Goal: Check status: Check status

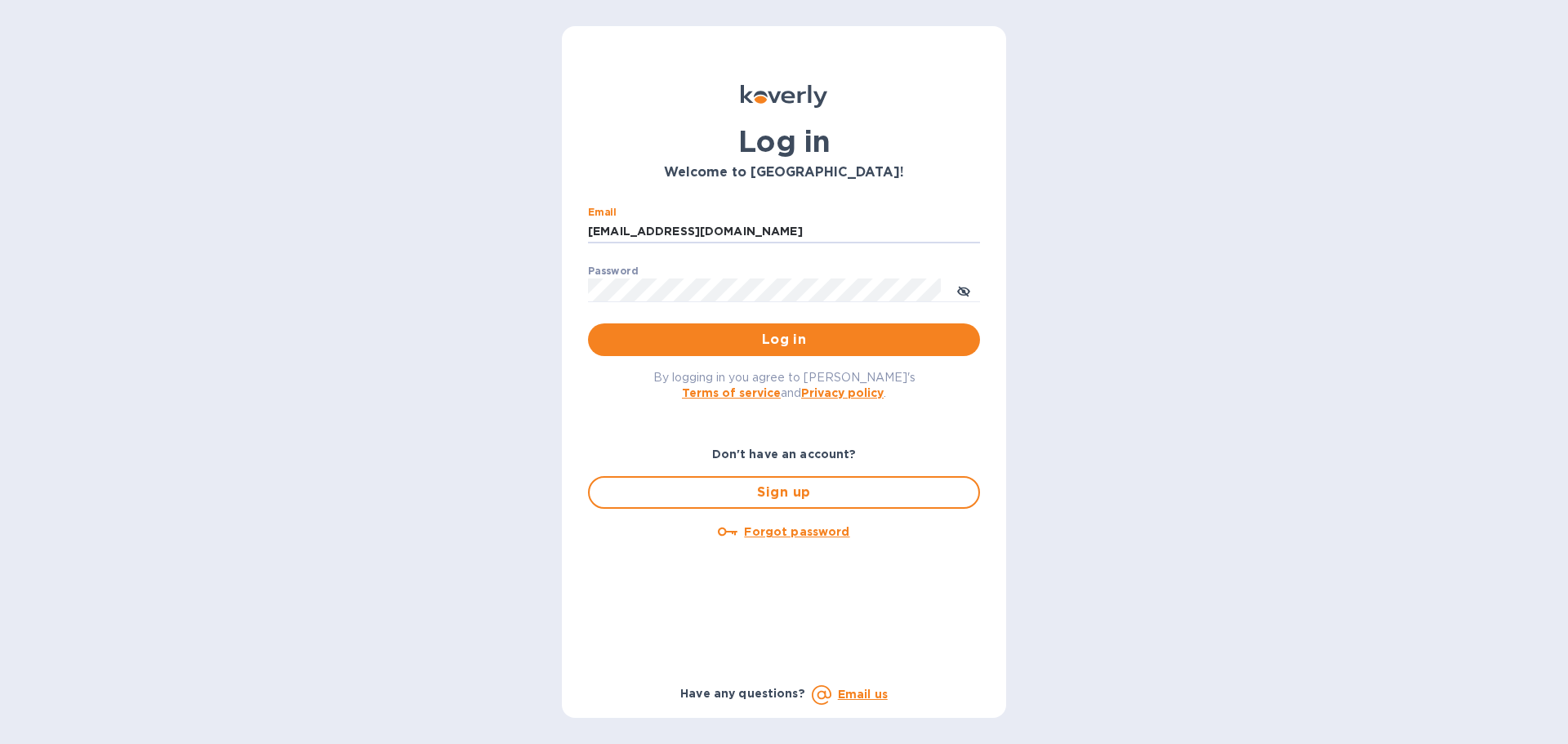
drag, startPoint x: 747, startPoint y: 231, endPoint x: 555, endPoint y: 226, distance: 192.1
click at [555, 226] on div "Log in Welcome to [GEOGRAPHIC_DATA]! Email [EMAIL_ADDRESS][DOMAIN_NAME] ​ Passw…" at bounding box center [784, 372] width 1568 height 744
drag, startPoint x: 687, startPoint y: 233, endPoint x: 561, endPoint y: 232, distance: 126.0
click at [561, 232] on div "Log in Welcome to [GEOGRAPHIC_DATA]! Email ssinger@zarahl ​ Password ​ Log in B…" at bounding box center [784, 372] width 1568 height 744
type input "[EMAIL_ADDRESS][DOMAIN_NAME]"
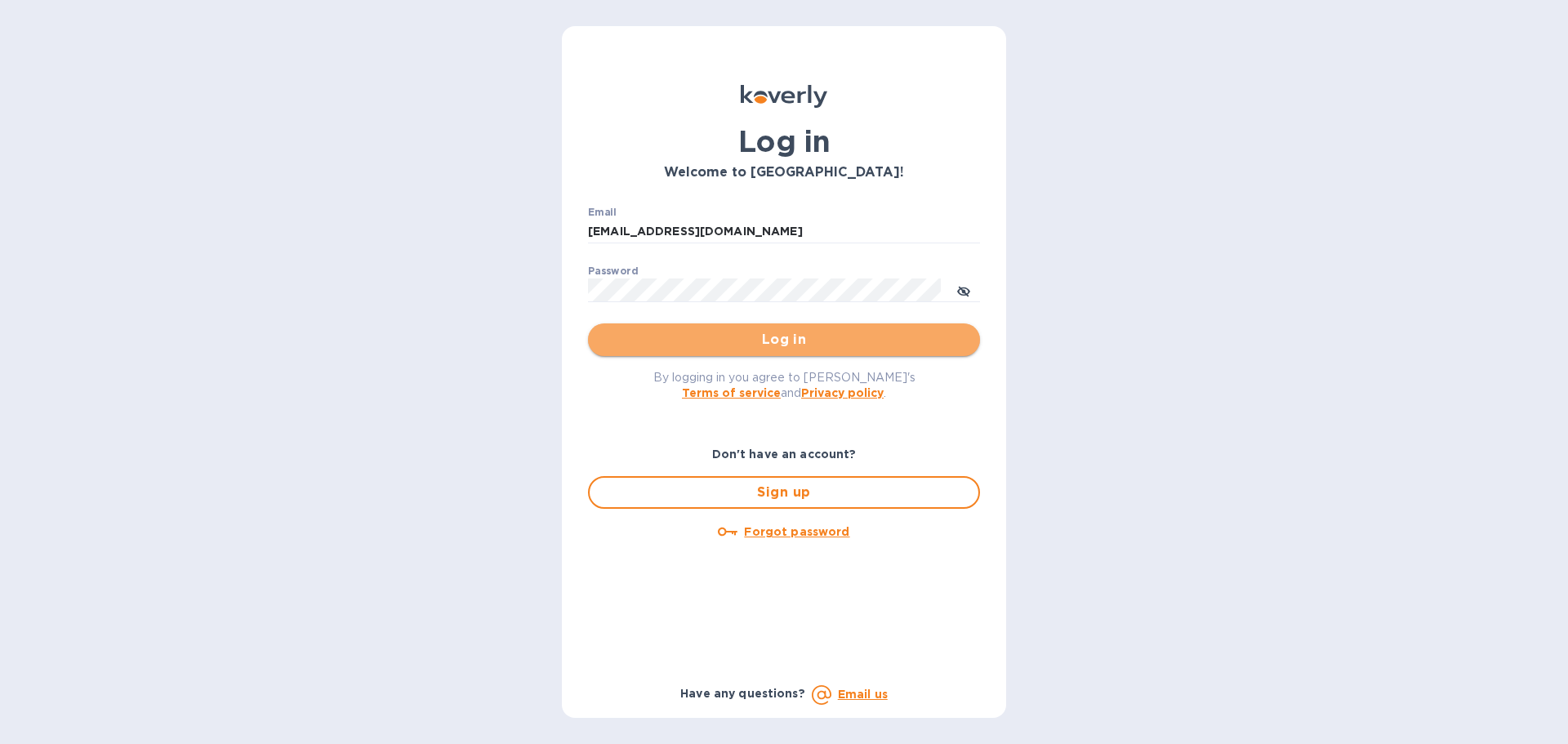
click at [722, 337] on span "Log in" at bounding box center [784, 339] width 366 height 20
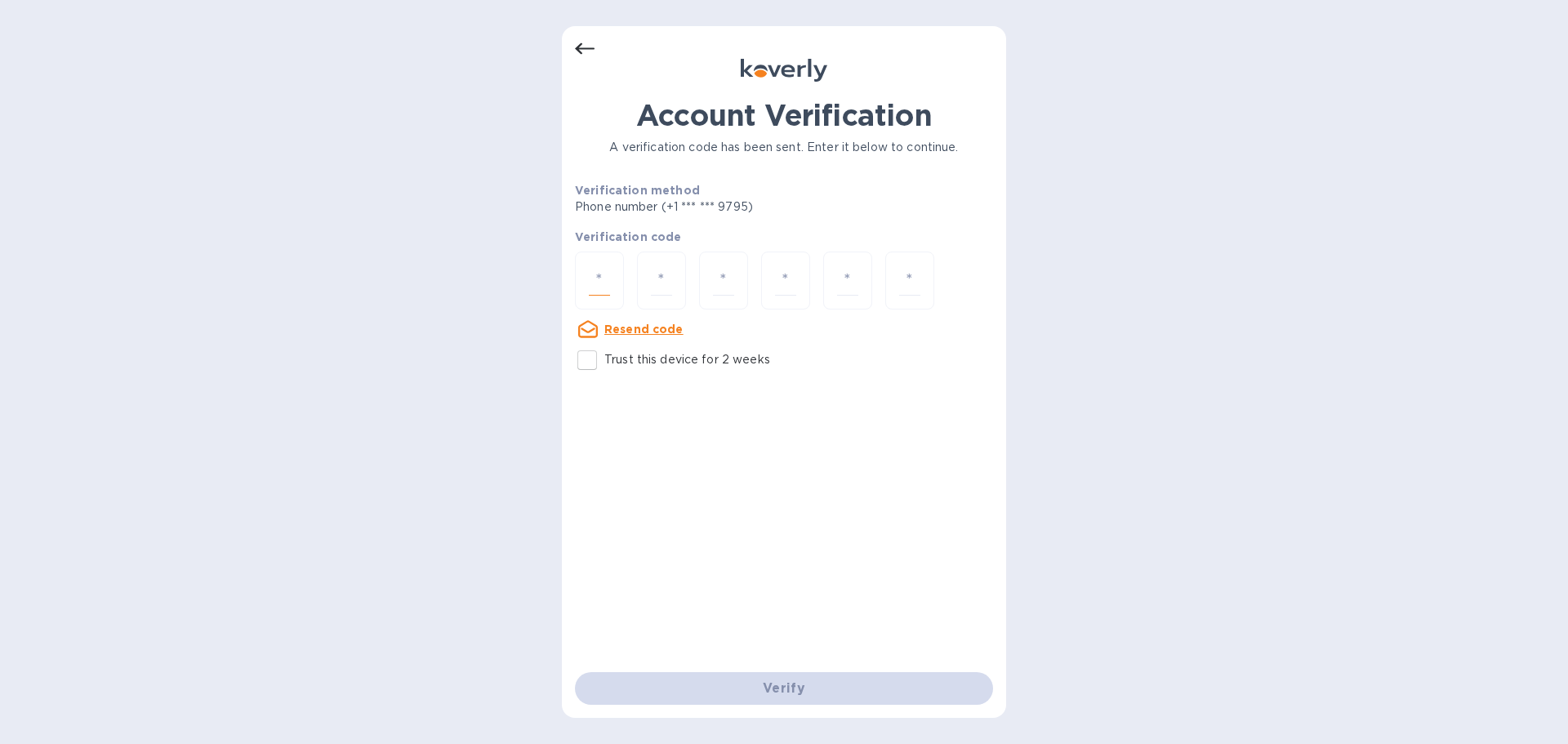
click at [605, 281] on input "number" at bounding box center [599, 280] width 21 height 30
type input "5"
type input "6"
type input "5"
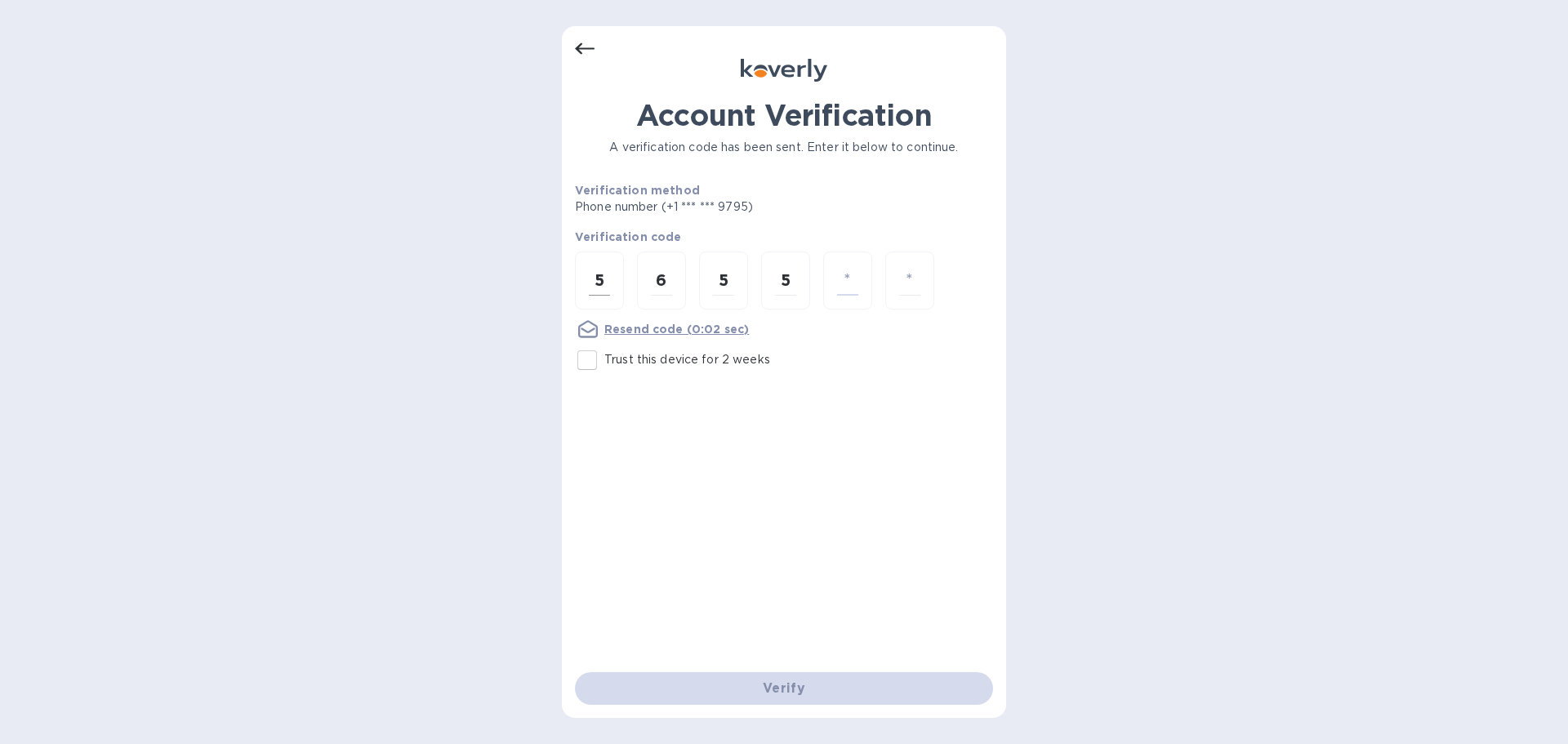
type input "3"
type input "1"
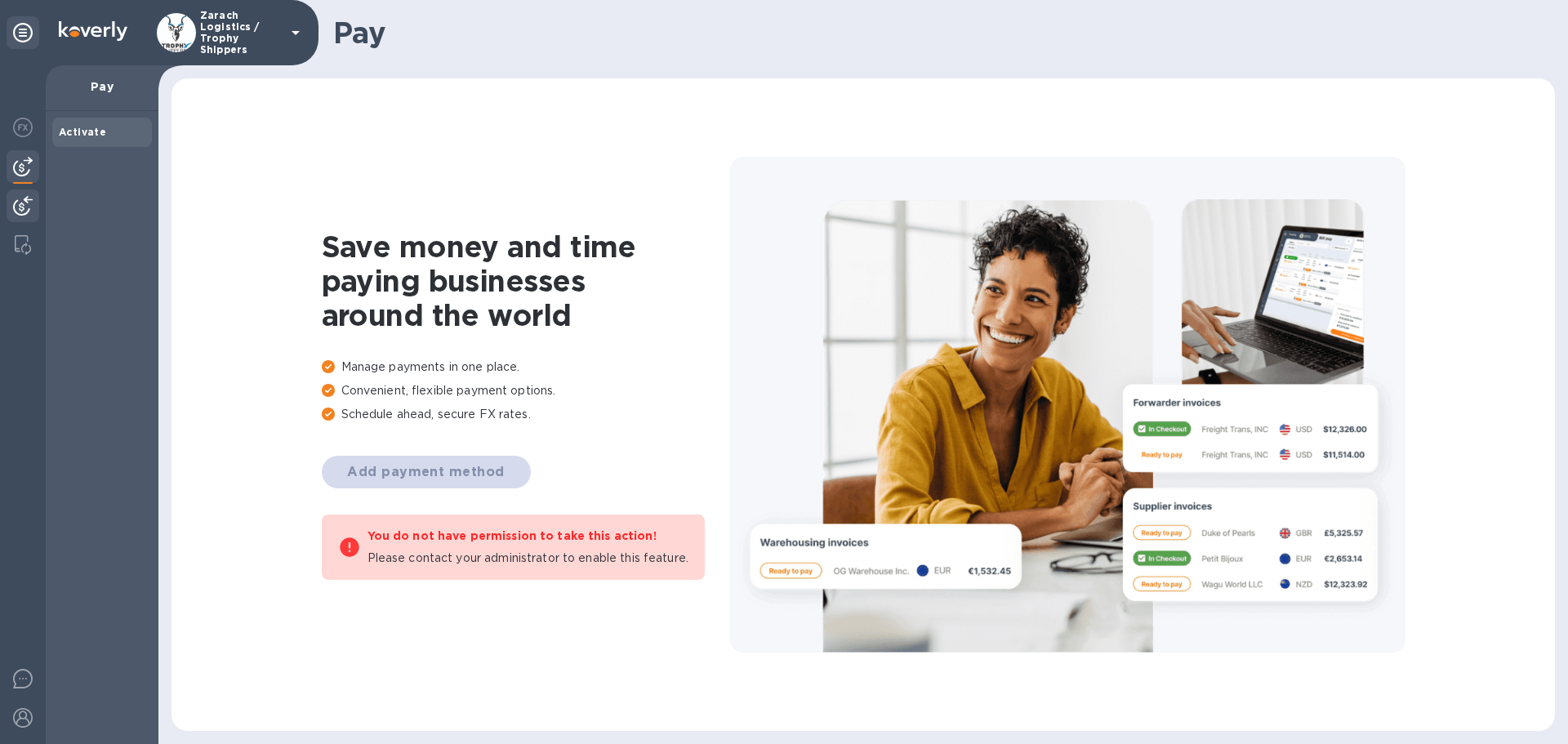
click at [17, 198] on img at bounding box center [22, 205] width 20 height 20
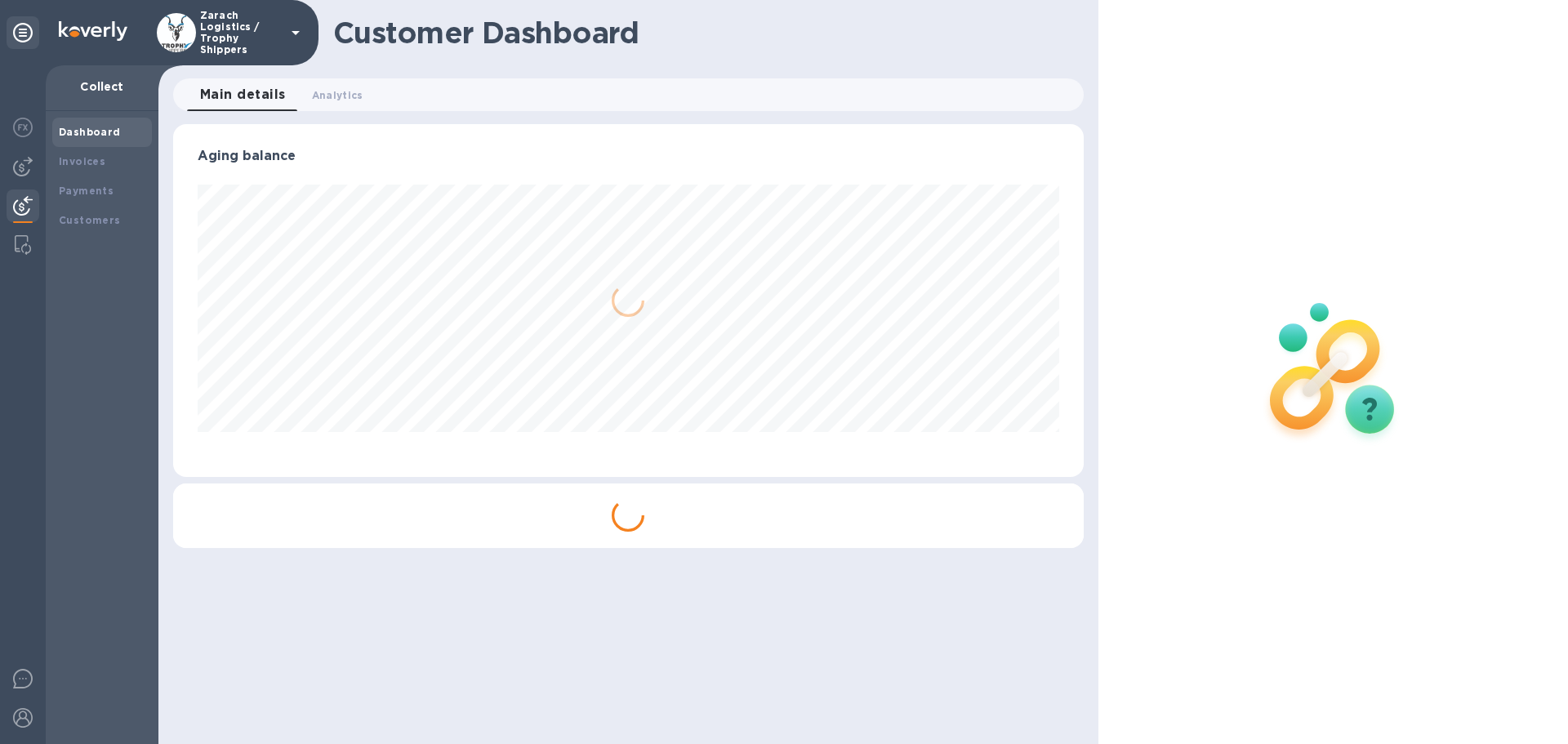
scroll to position [353, 910]
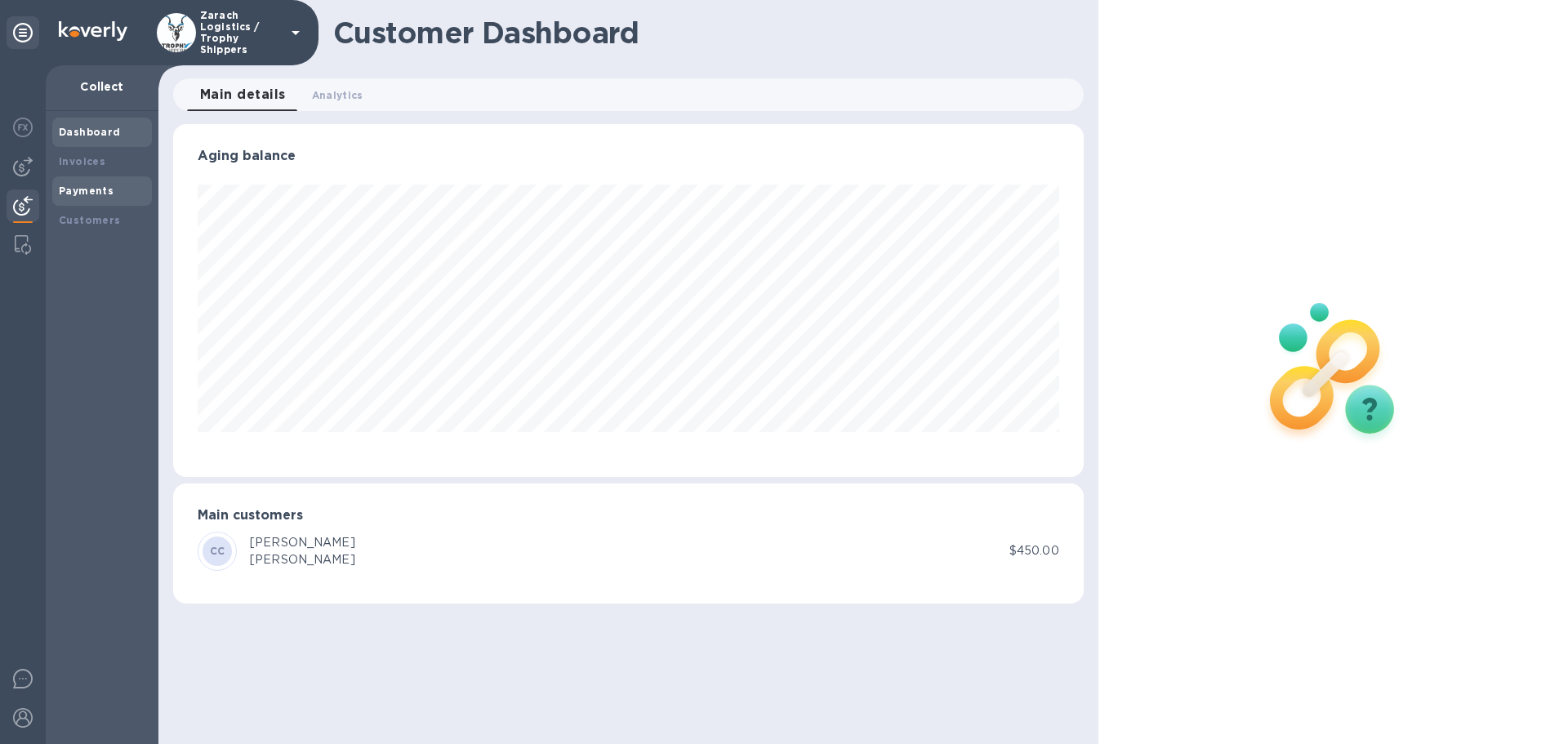
click at [69, 190] on b "Payments" at bounding box center [86, 191] width 55 height 12
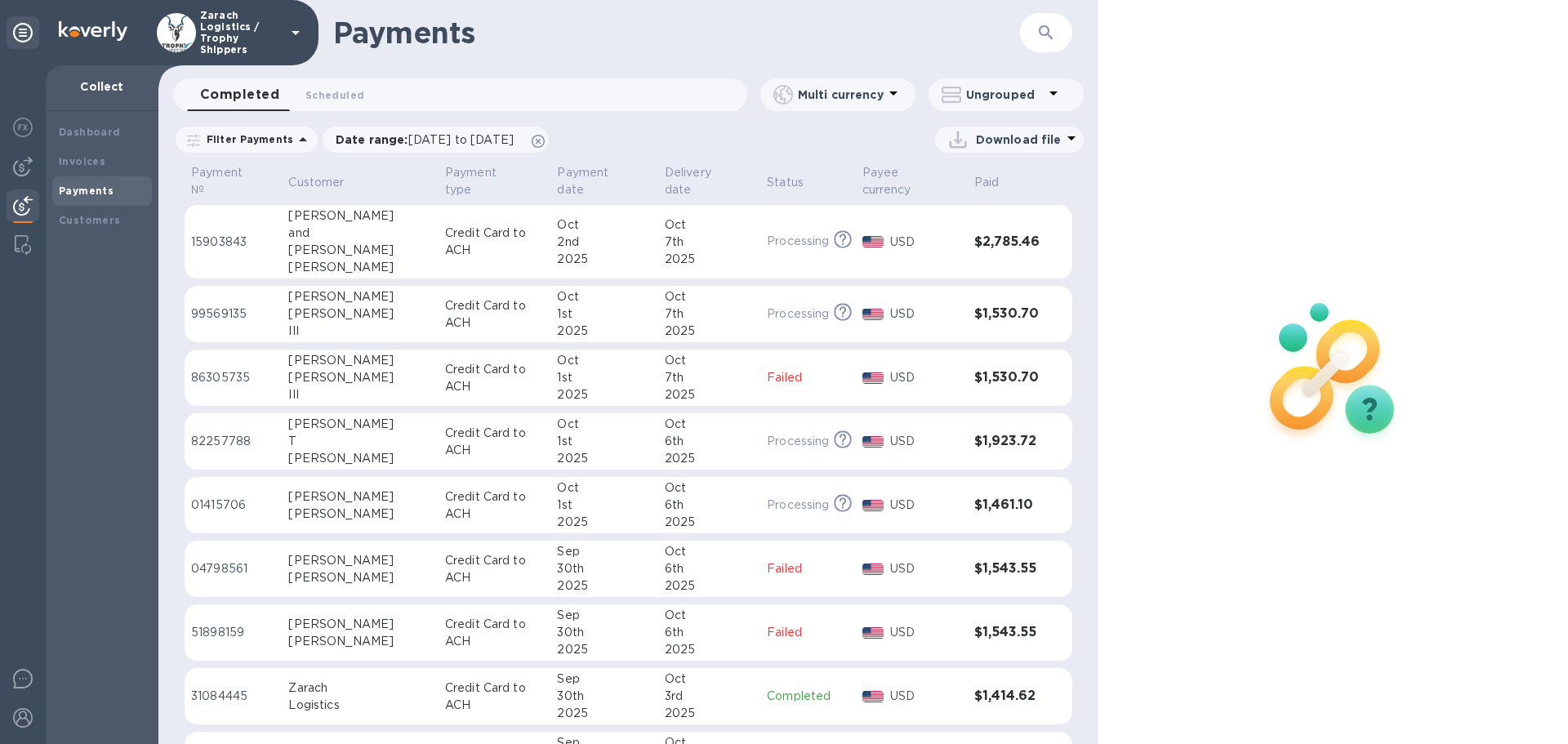
click at [228, 234] on p "15903843" at bounding box center [233, 242] width 84 height 17
